Goal: Task Accomplishment & Management: Use online tool/utility

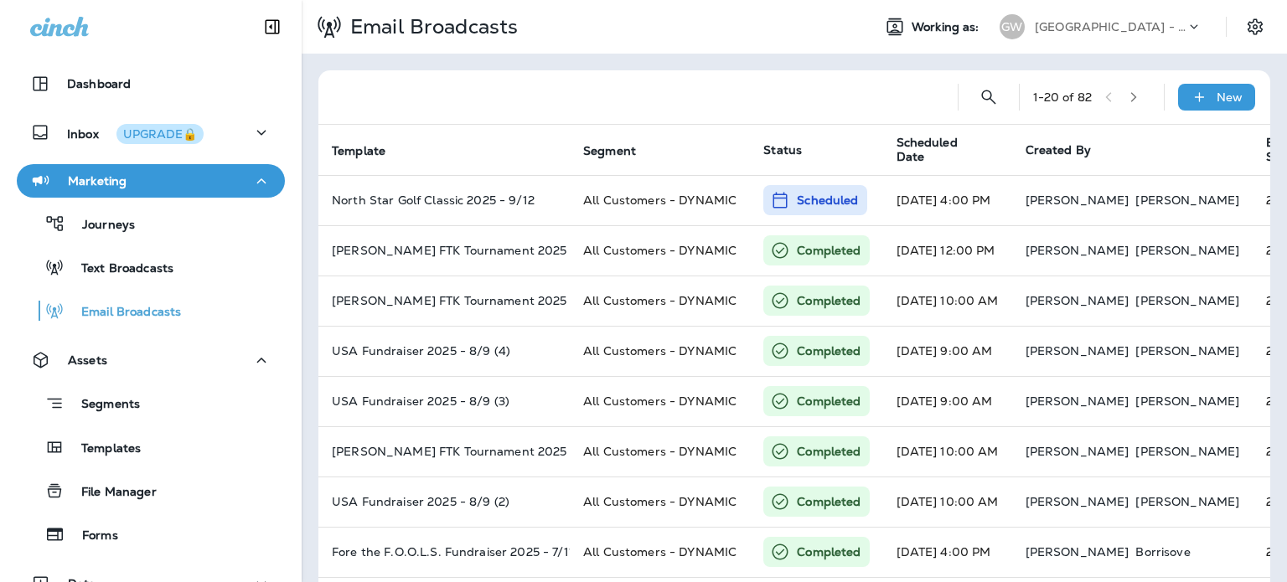
click at [1132, 19] on div "[GEOGRAPHIC_DATA] - [GEOGRAPHIC_DATA] | [GEOGRAPHIC_DATA] | [PERSON_NAME]" at bounding box center [1109, 26] width 151 height 25
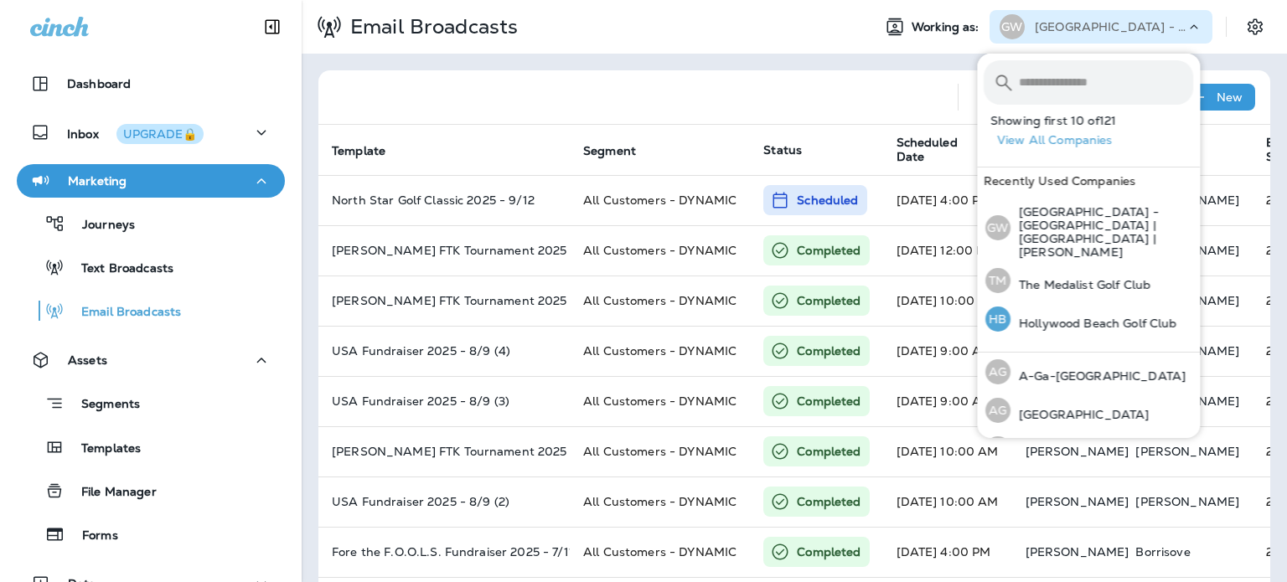
click at [1056, 317] on p "Hollywood Beach Golf Club" at bounding box center [1093, 323] width 167 height 13
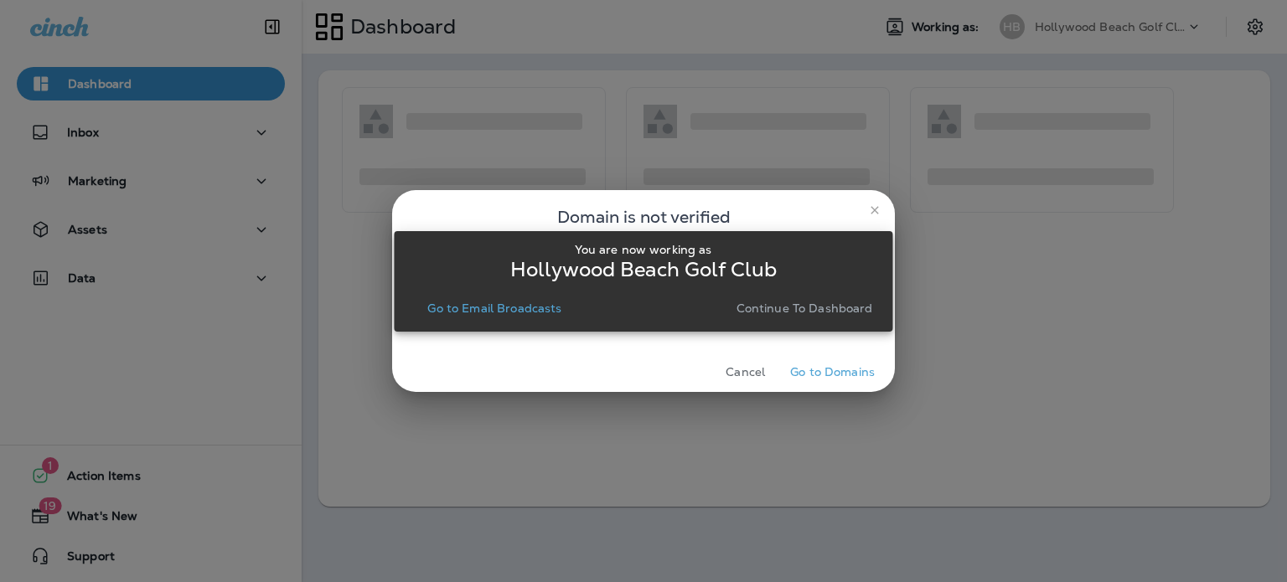
click at [817, 307] on p "Continue to Dashboard" at bounding box center [804, 308] width 137 height 13
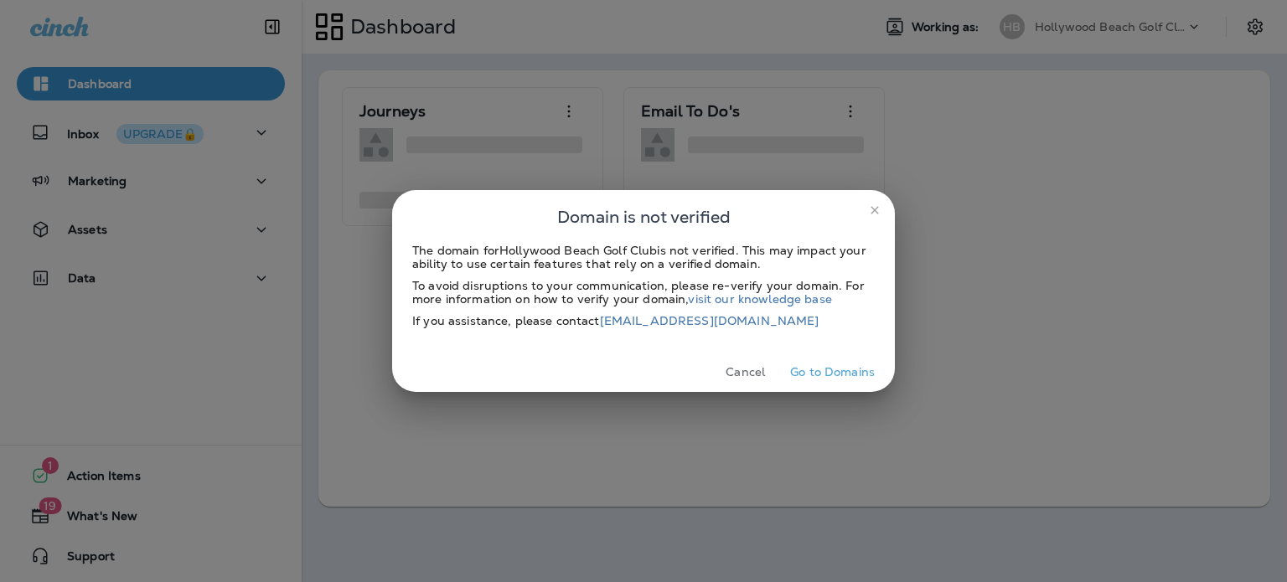
click at [871, 214] on icon "close" at bounding box center [874, 210] width 8 height 8
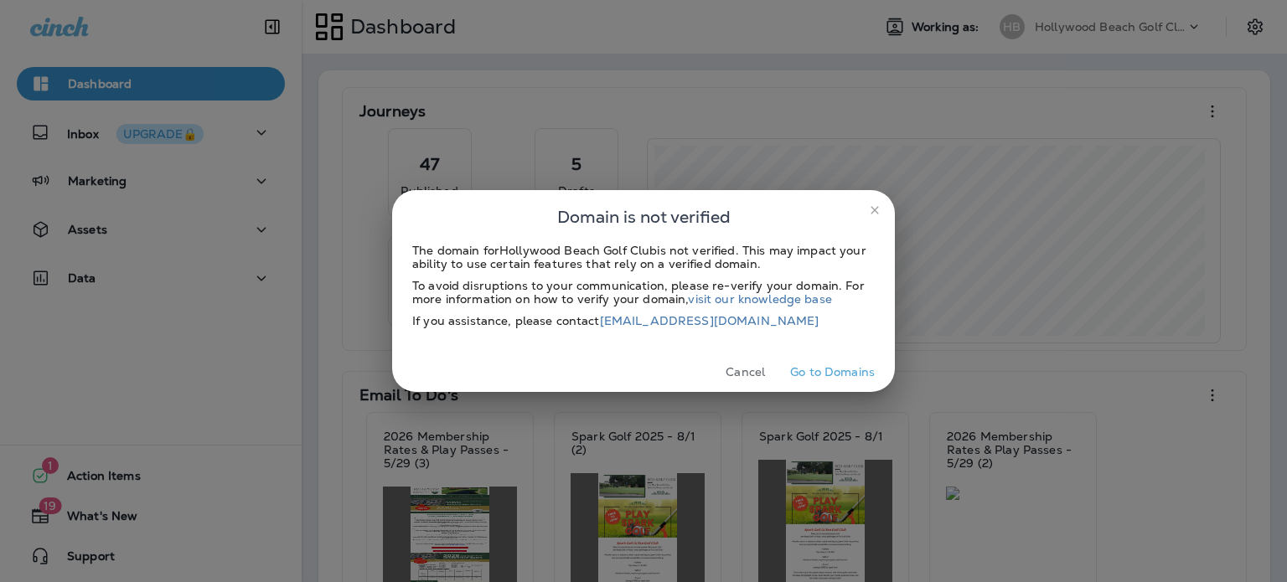
click at [875, 209] on icon "close" at bounding box center [874, 210] width 8 height 8
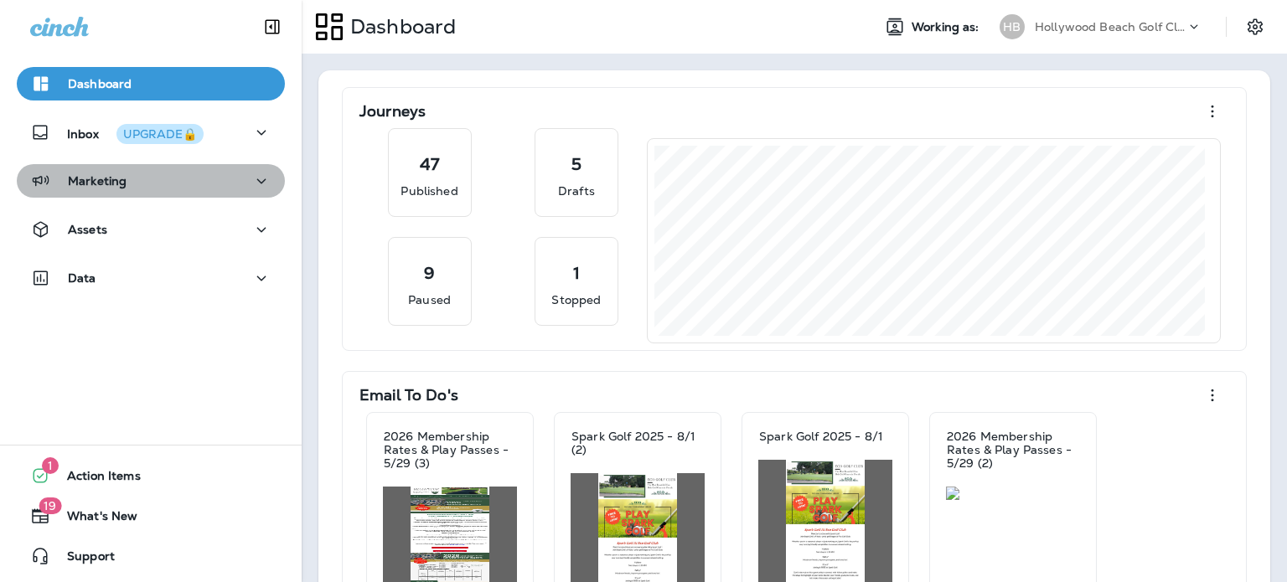
click at [193, 190] on button "Marketing" at bounding box center [151, 181] width 268 height 34
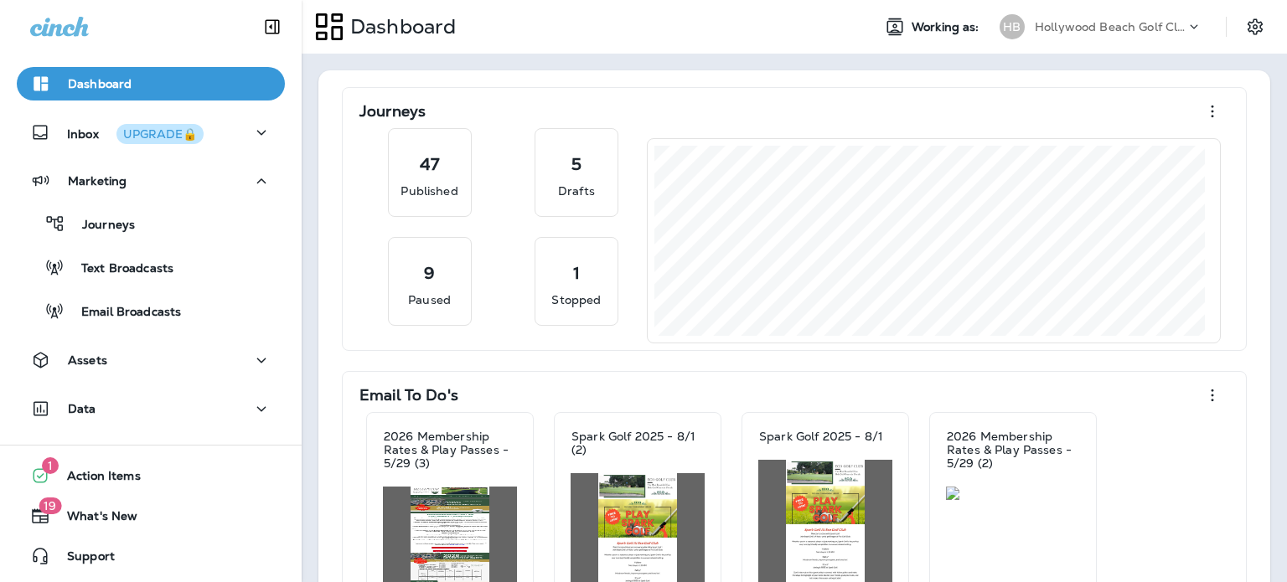
click at [173, 358] on div "Assets" at bounding box center [150, 360] width 241 height 21
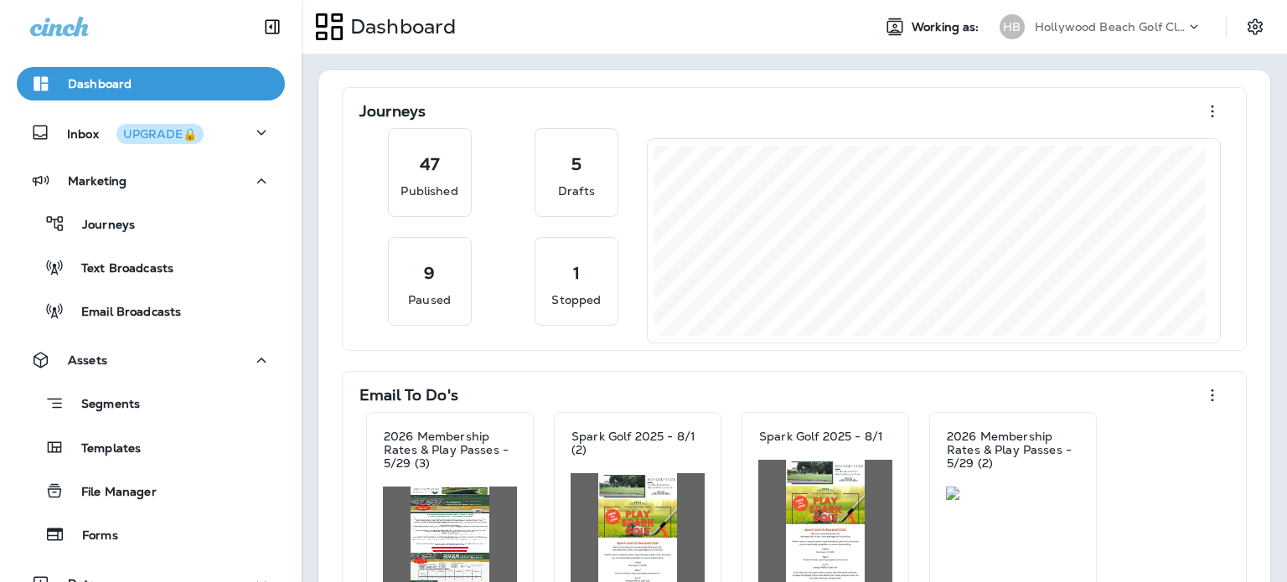
click at [144, 183] on div "Marketing" at bounding box center [150, 181] width 241 height 21
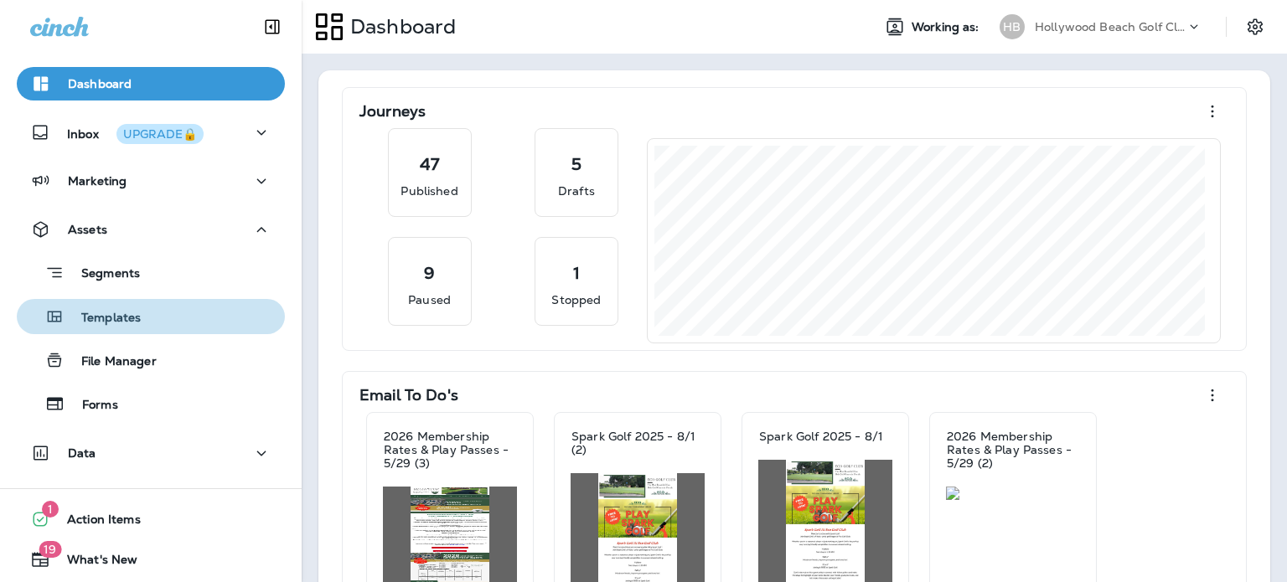
click at [156, 318] on div "Templates" at bounding box center [150, 316] width 255 height 25
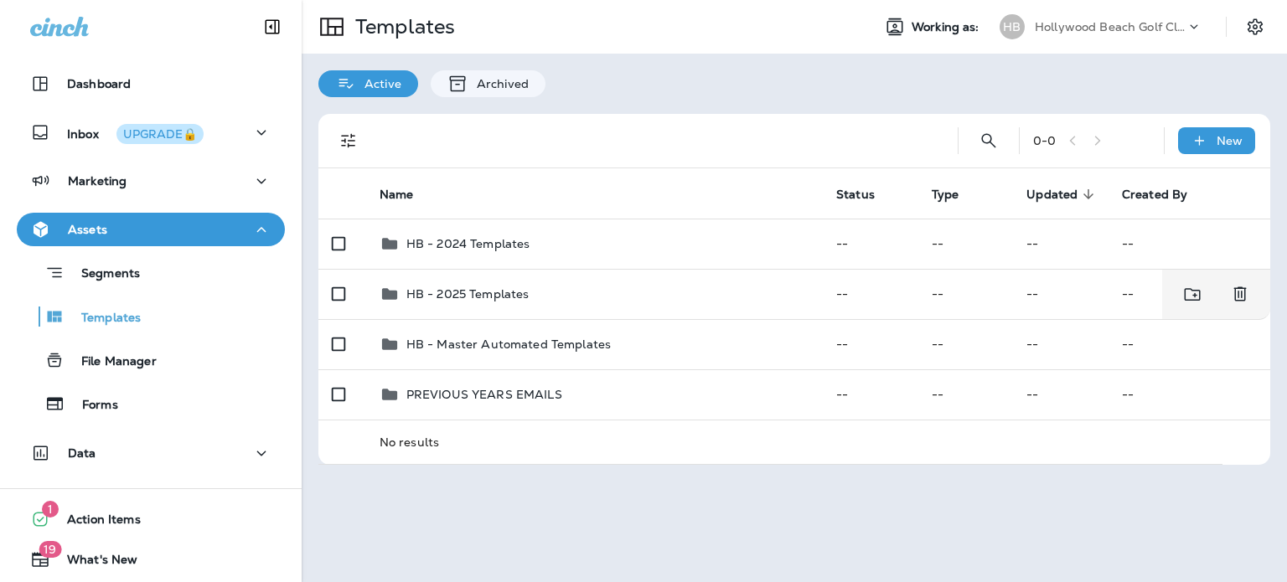
click at [583, 296] on div "HB - 2025 Templates" at bounding box center [594, 294] width 430 height 20
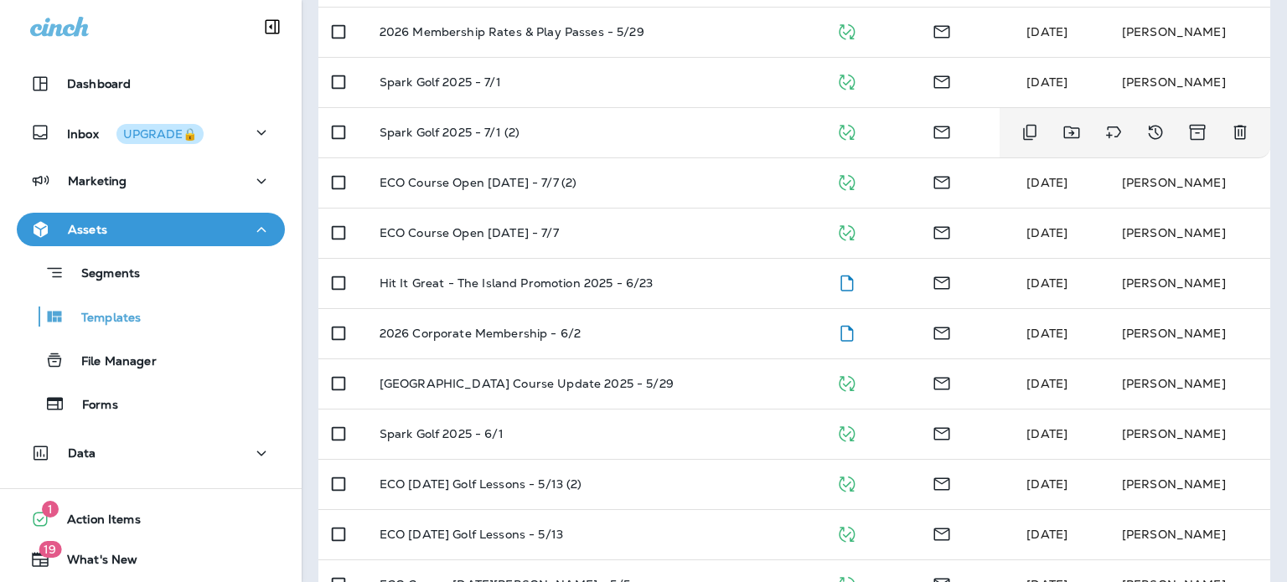
scroll to position [323, 0]
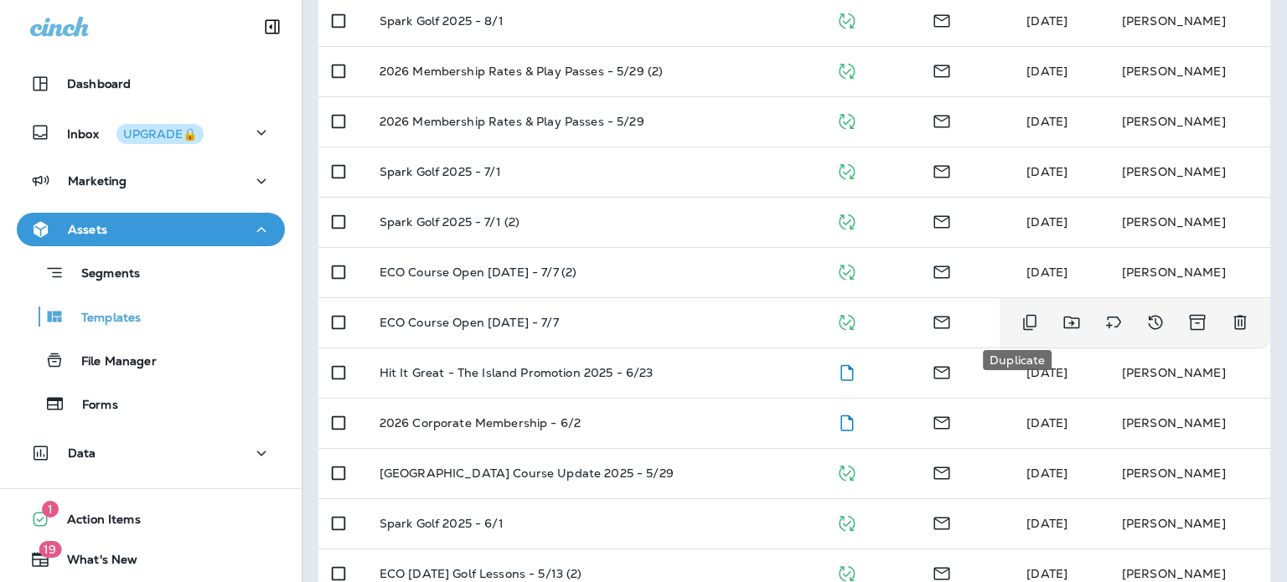
click at [1023, 329] on icon "Duplicate" at bounding box center [1029, 323] width 13 height 16
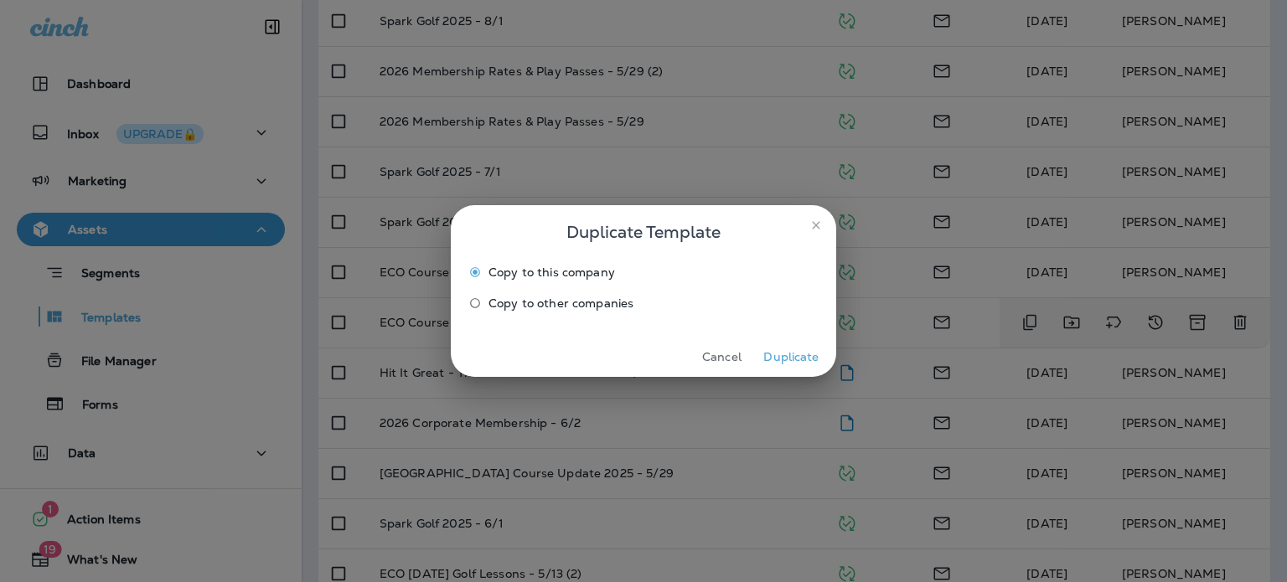
click at [790, 349] on button "Duplicate" at bounding box center [791, 357] width 63 height 26
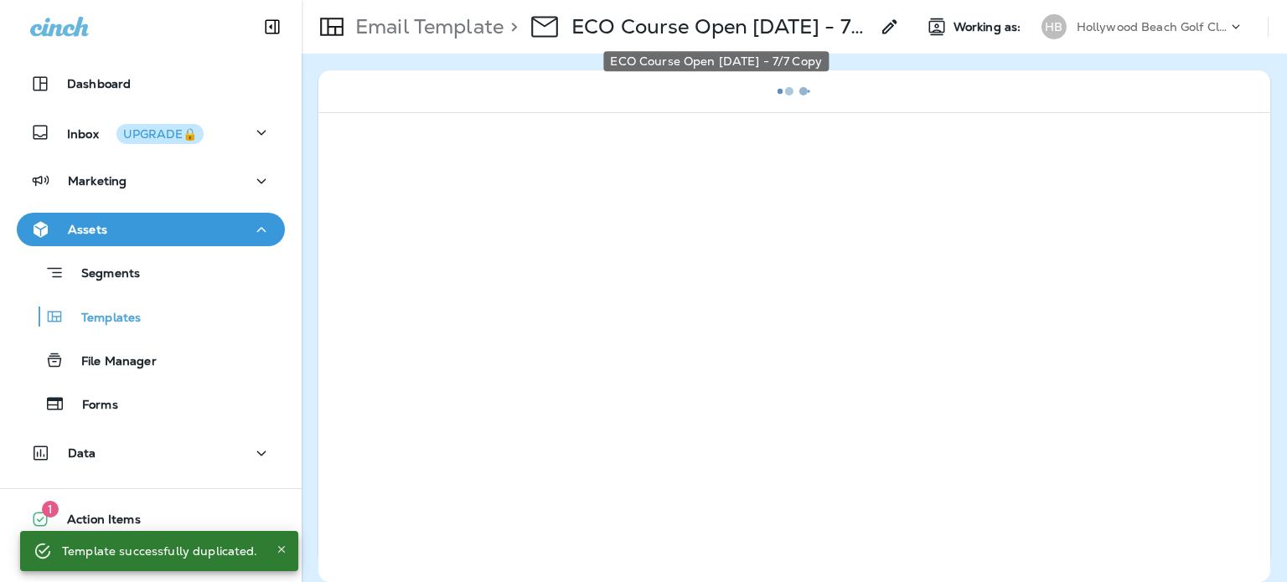
click at [664, 19] on p "ECO Course Open July 2025 - 7/7 Copy" at bounding box center [720, 26] width 298 height 25
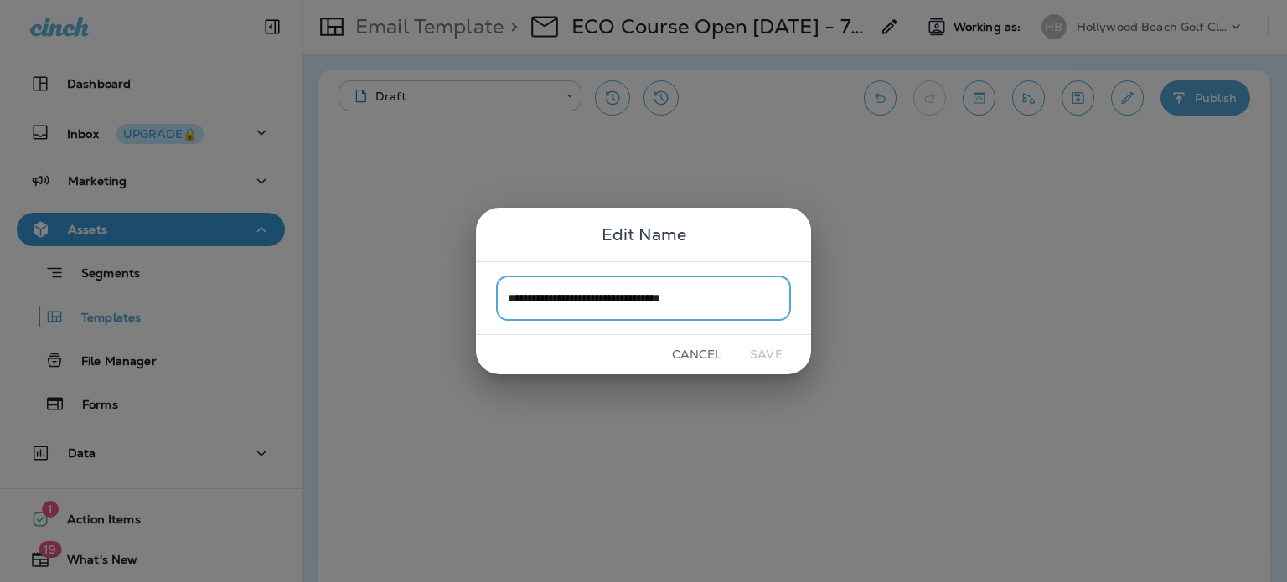
click at [636, 308] on input "**********" at bounding box center [643, 298] width 295 height 44
drag, startPoint x: 578, startPoint y: 301, endPoint x: 606, endPoint y: 301, distance: 28.5
click at [606, 301] on input "**********" at bounding box center [643, 298] width 295 height 44
type input "**********"
click at [785, 352] on button "Save" at bounding box center [766, 355] width 63 height 26
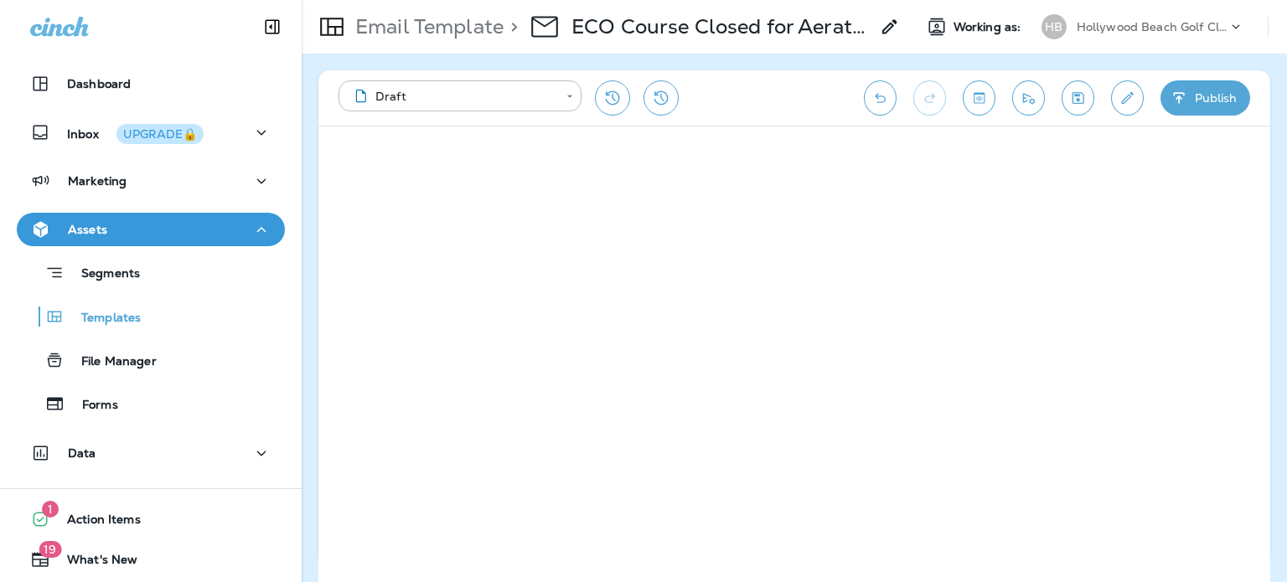
click at [1137, 96] on button "Edit details" at bounding box center [1127, 97] width 33 height 35
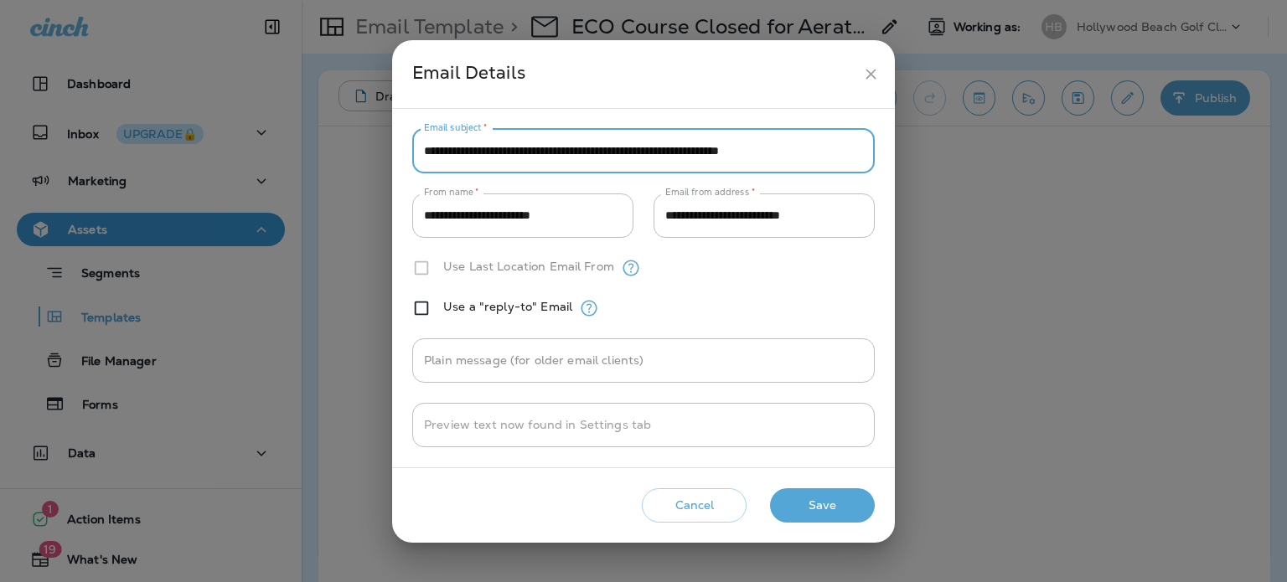
click at [553, 152] on input "**********" at bounding box center [643, 151] width 462 height 44
paste input "text"
type input "**********"
click at [831, 498] on button "Save" at bounding box center [822, 505] width 105 height 34
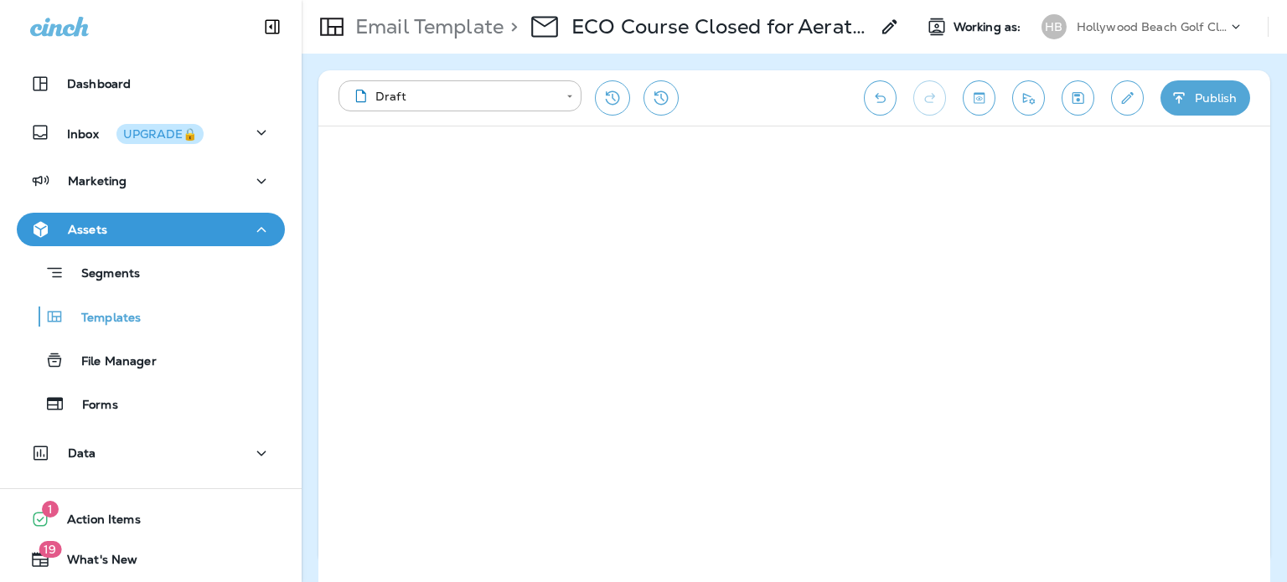
click at [1083, 95] on icon "Save" at bounding box center [1078, 98] width 12 height 12
click at [1032, 102] on icon "Send test email" at bounding box center [1028, 98] width 18 height 17
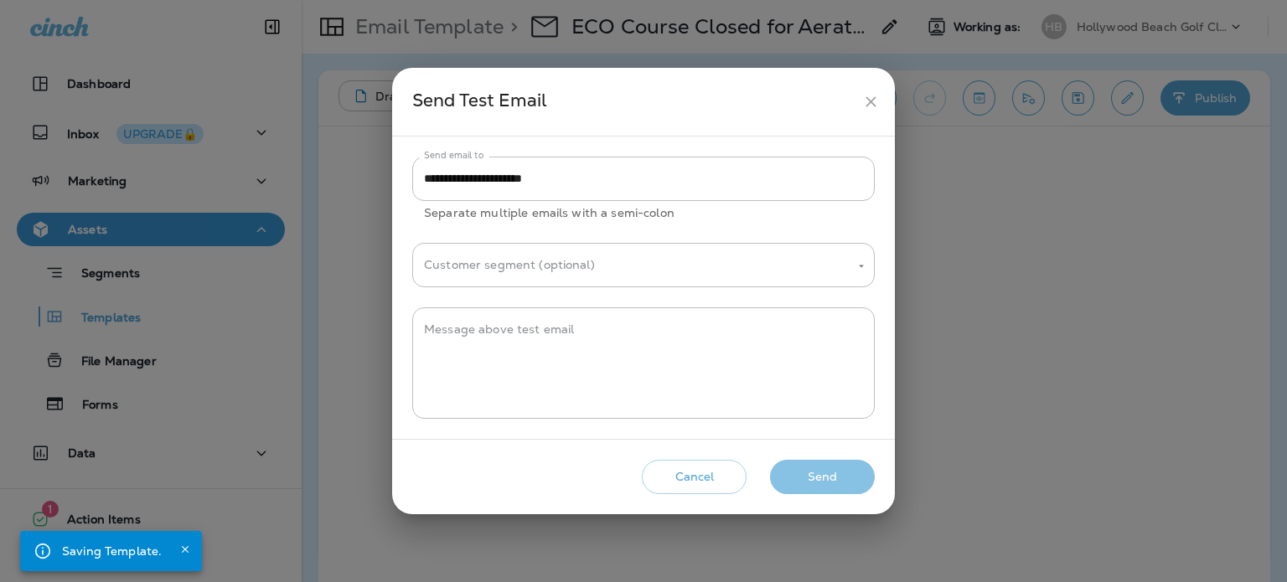
click at [858, 469] on button "Send" at bounding box center [822, 477] width 105 height 34
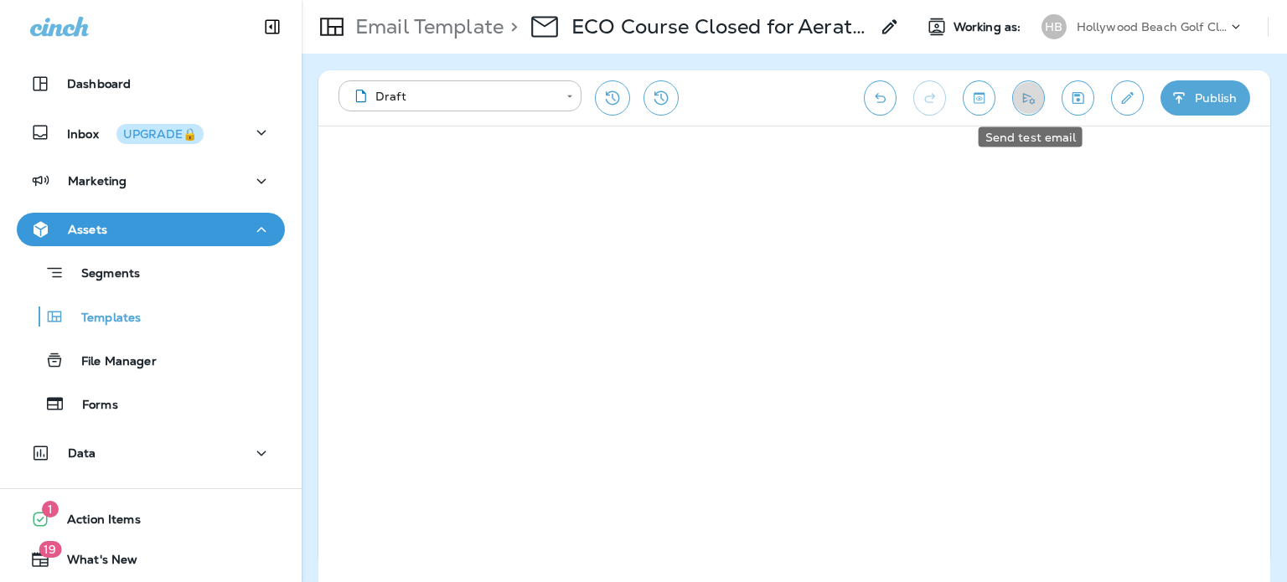
click at [1032, 98] on icon "Send test email" at bounding box center [1029, 98] width 12 height 11
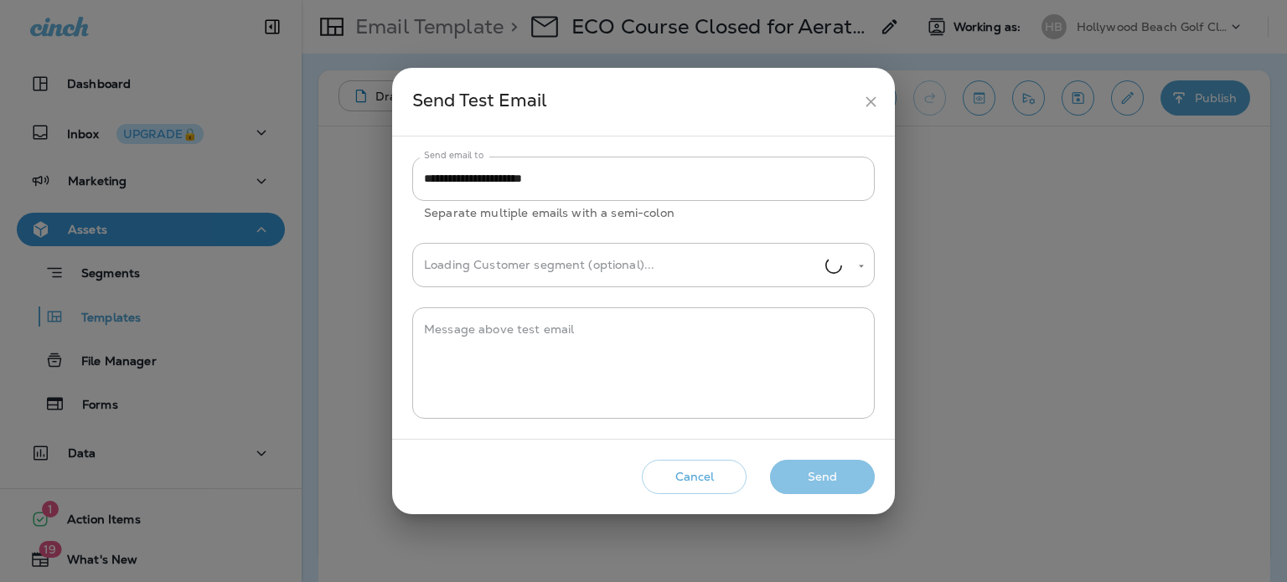
click at [825, 481] on button "Send" at bounding box center [822, 477] width 105 height 34
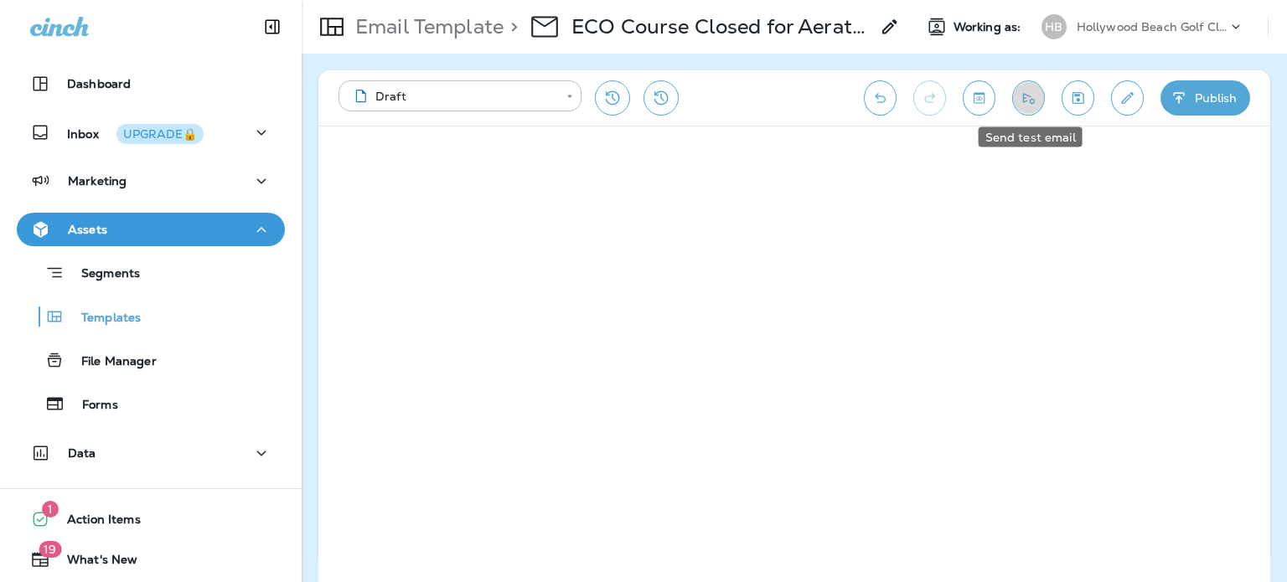
click at [1037, 100] on icon "Send test email" at bounding box center [1028, 98] width 18 height 17
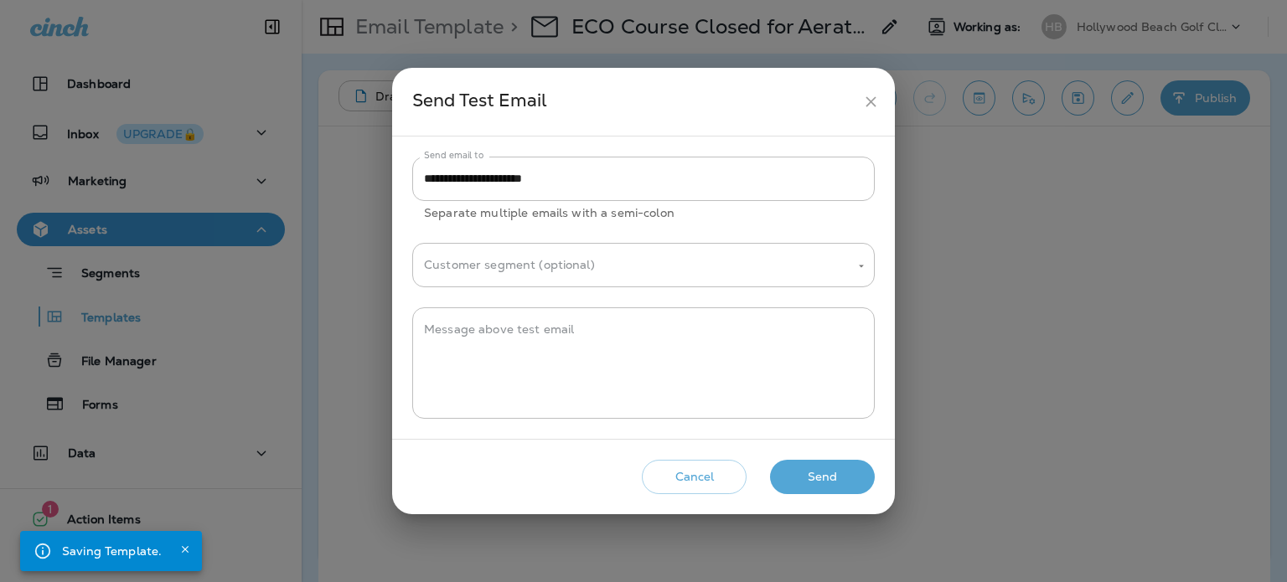
click at [872, 100] on icon "close" at bounding box center [870, 101] width 10 height 10
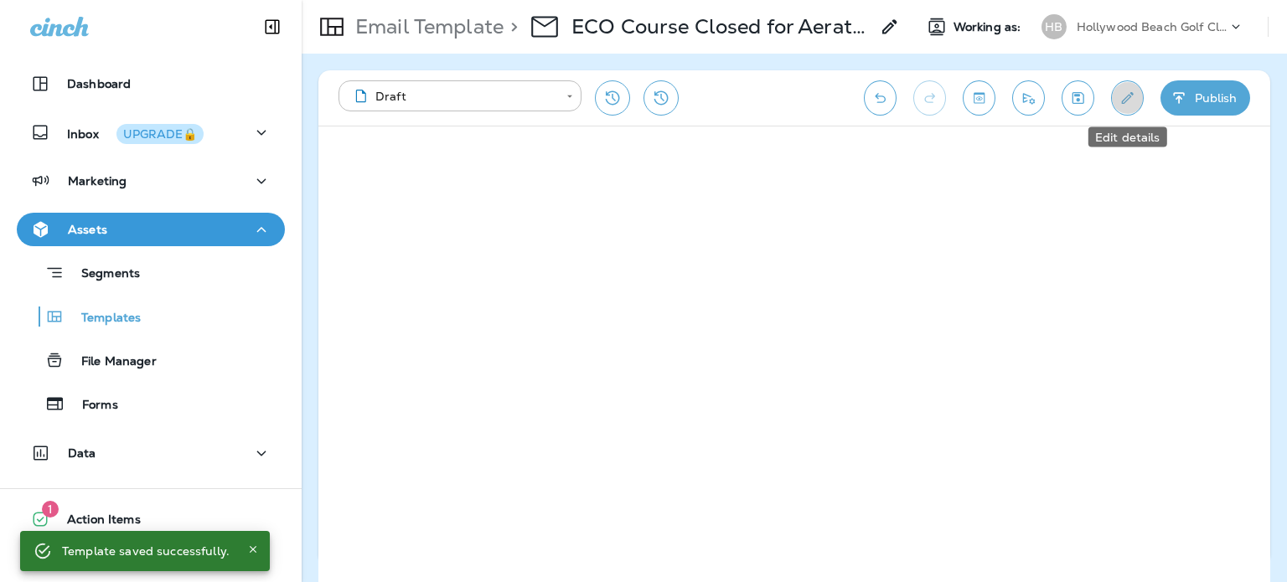
click at [1123, 96] on icon "Edit details" at bounding box center [1127, 98] width 18 height 17
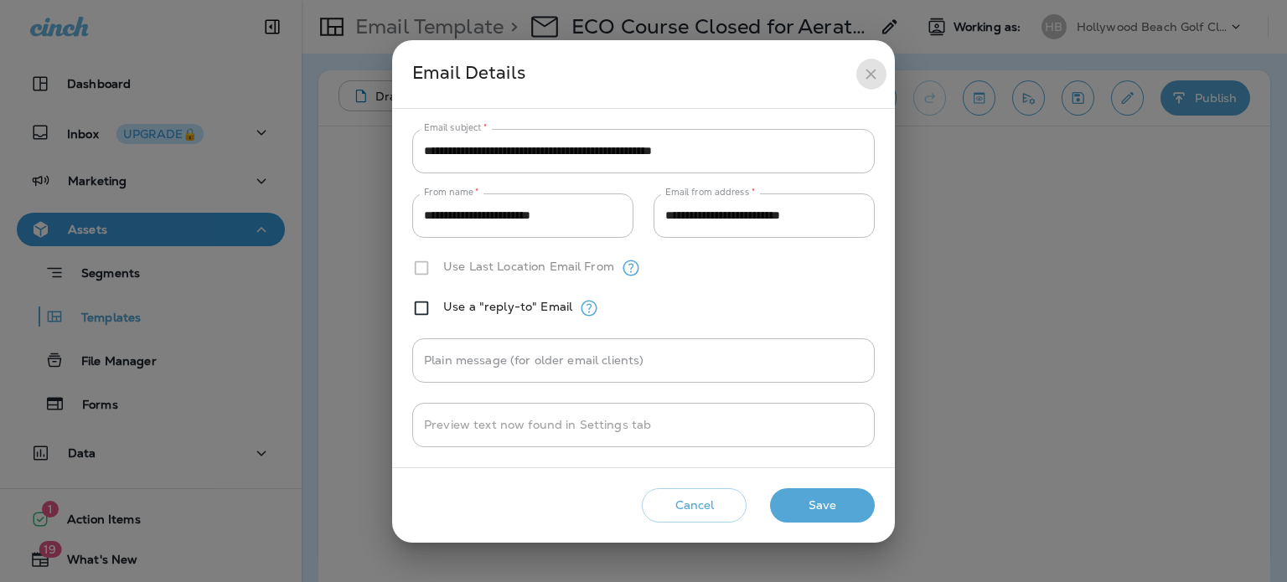
click at [871, 79] on icon "close" at bounding box center [871, 74] width 18 height 18
